Goal: Task Accomplishment & Management: Complete application form

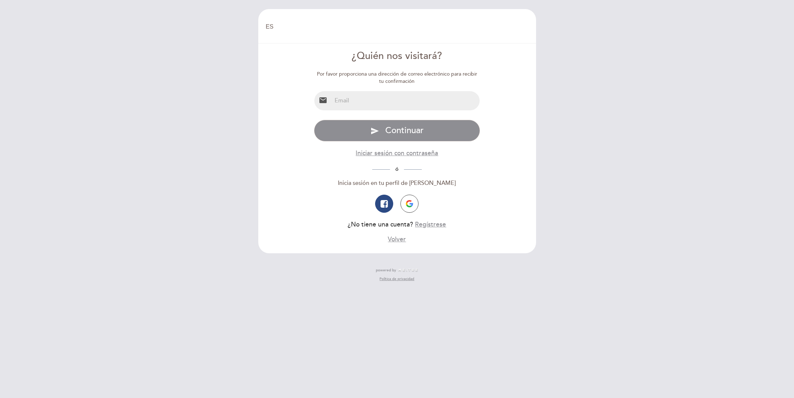
select select "es"
click at [378, 99] on input "email" at bounding box center [406, 100] width 148 height 19
type input "[EMAIL_ADDRESS][DOMAIN_NAME]"
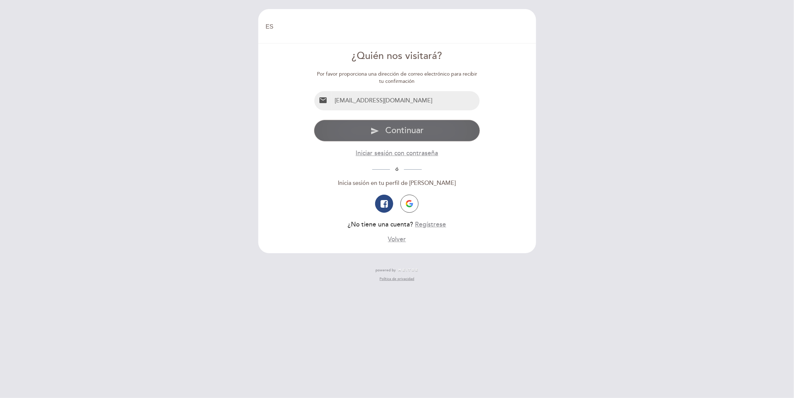
click at [385, 130] on span "Continuar" at bounding box center [404, 130] width 38 height 10
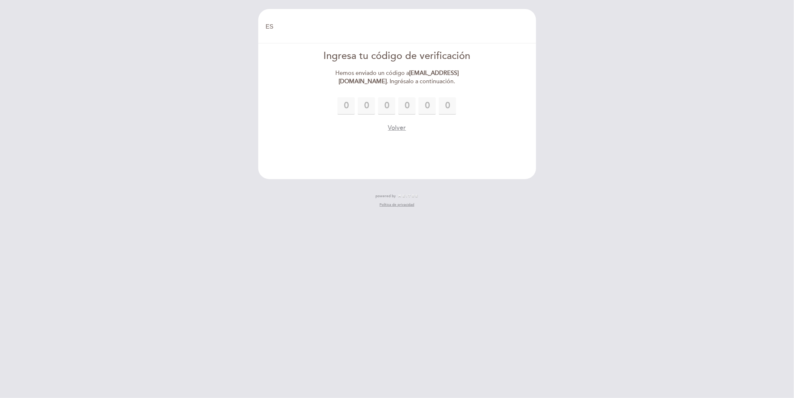
type input "5"
type input "6"
type input "7"
type input "2"
type input "6"
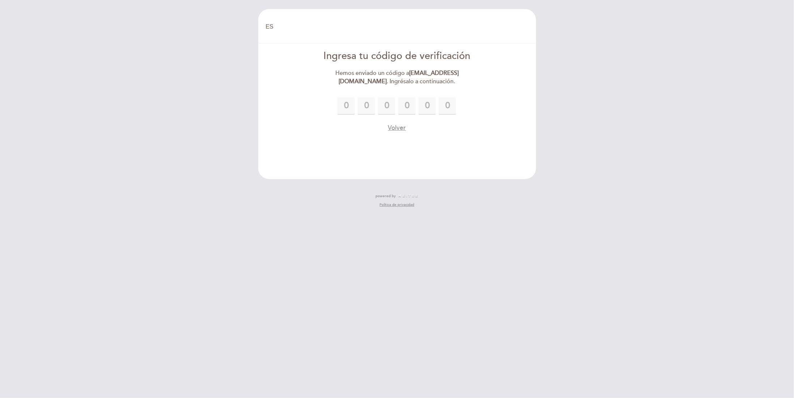
type input "1"
click at [451, 106] on div "Ingresa tu código de verificación Hemos enviado un código a [EMAIL_ADDRESS][DOM…" at bounding box center [397, 90] width 268 height 83
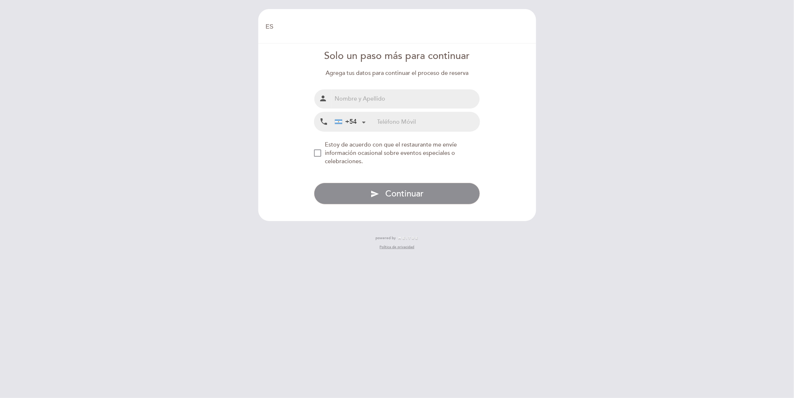
click at [375, 99] on input "text" at bounding box center [406, 98] width 148 height 19
type input "[PERSON_NAME]"
type input "1150635361"
click at [418, 193] on span "Continuar" at bounding box center [404, 193] width 38 height 10
